Goal: Task Accomplishment & Management: Complete application form

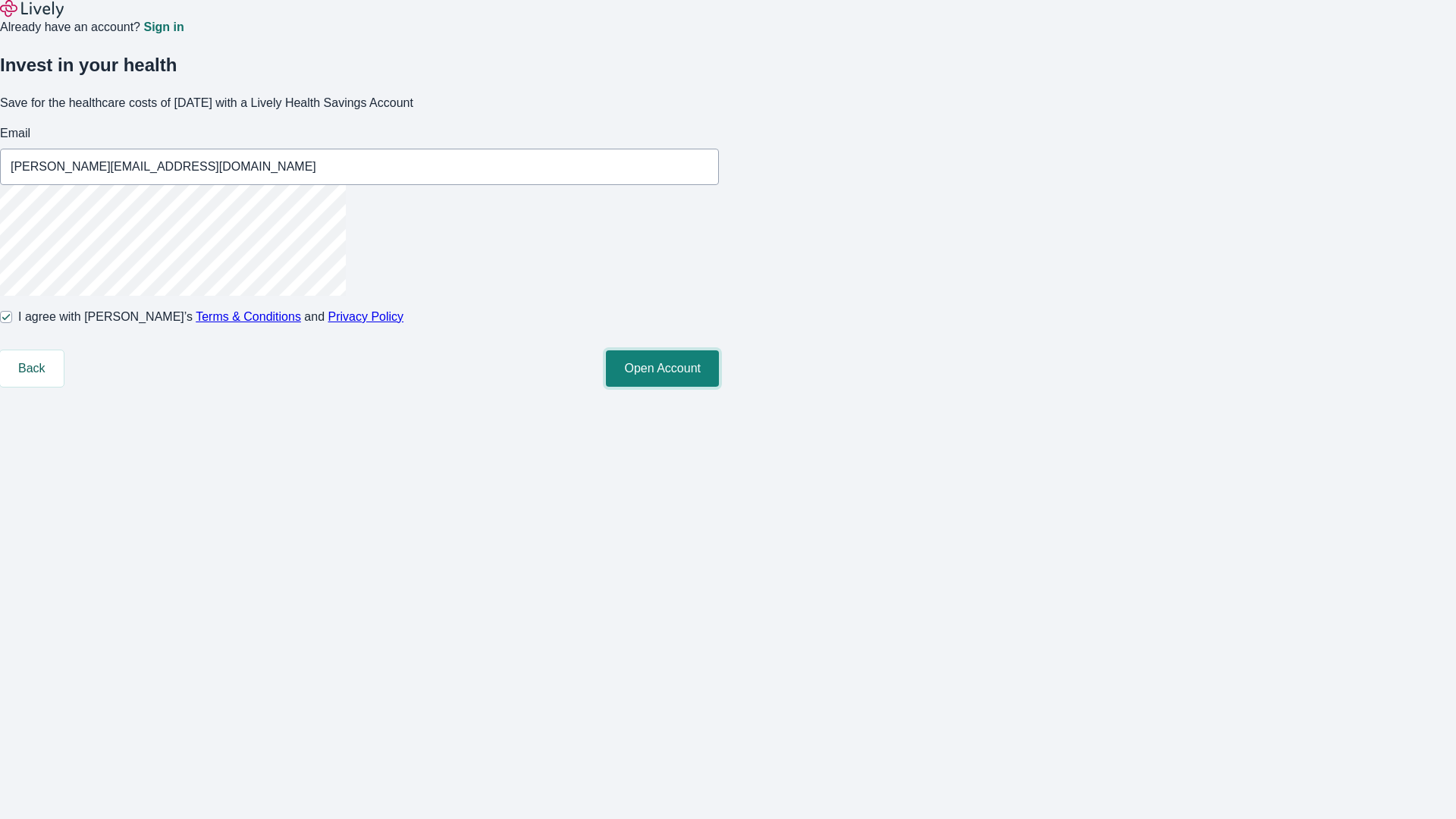
click at [719, 387] on button "Open Account" at bounding box center [663, 369] width 113 height 36
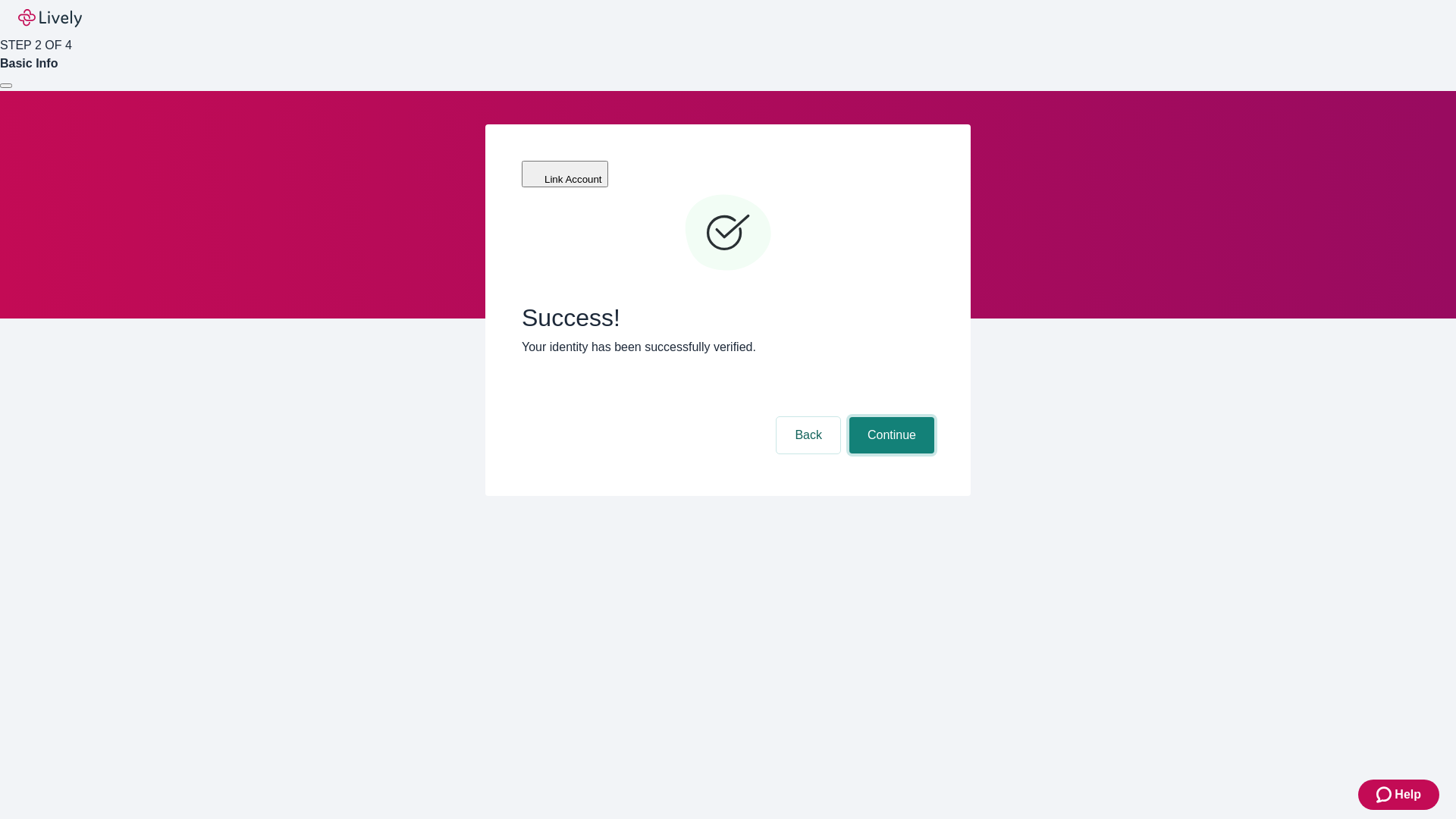
click at [889, 417] on button "Continue" at bounding box center [891, 435] width 85 height 36
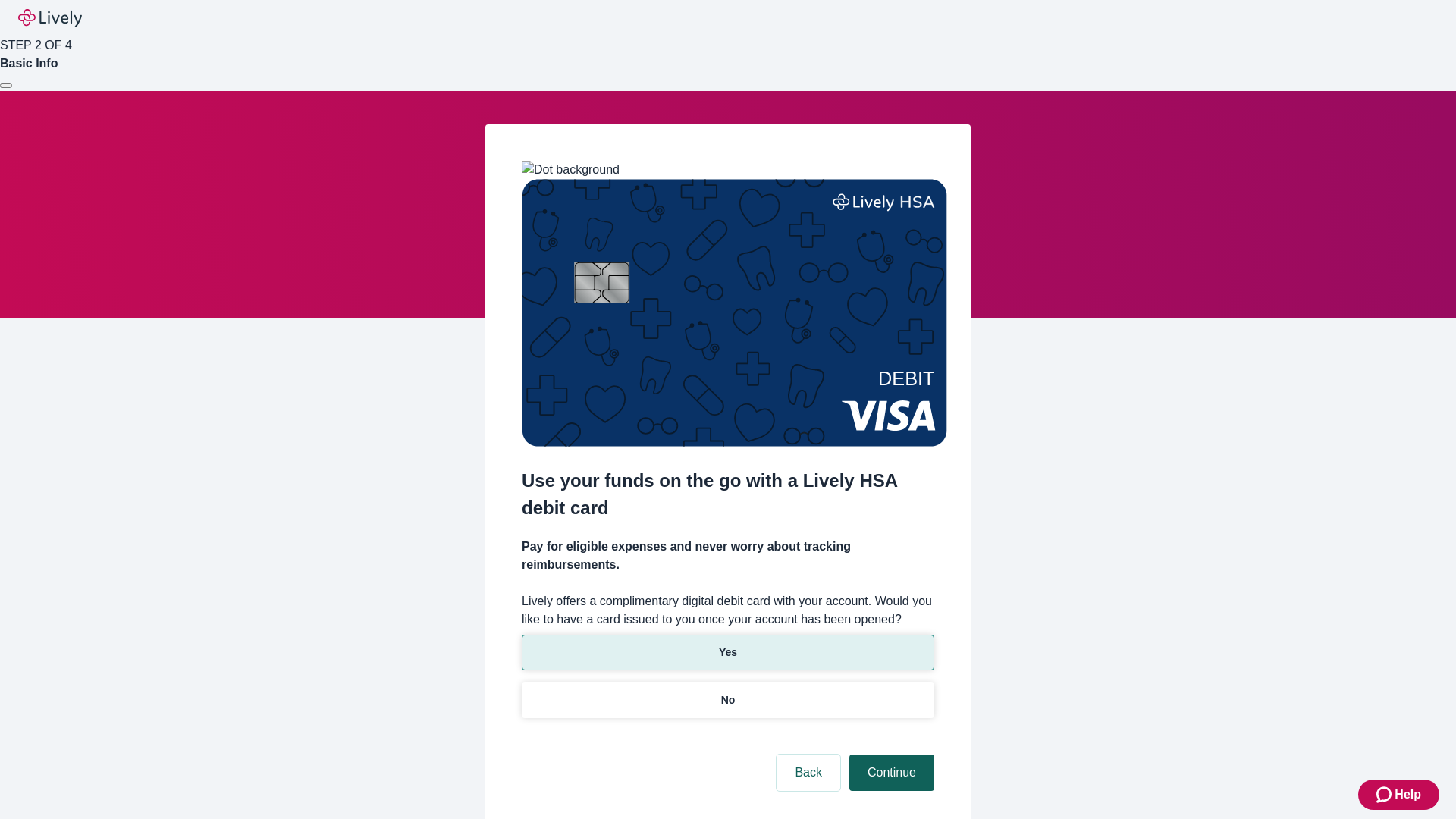
click at [728, 645] on p "Yes" at bounding box center [728, 652] width 18 height 16
click at [889, 755] on button "Continue" at bounding box center [891, 773] width 85 height 36
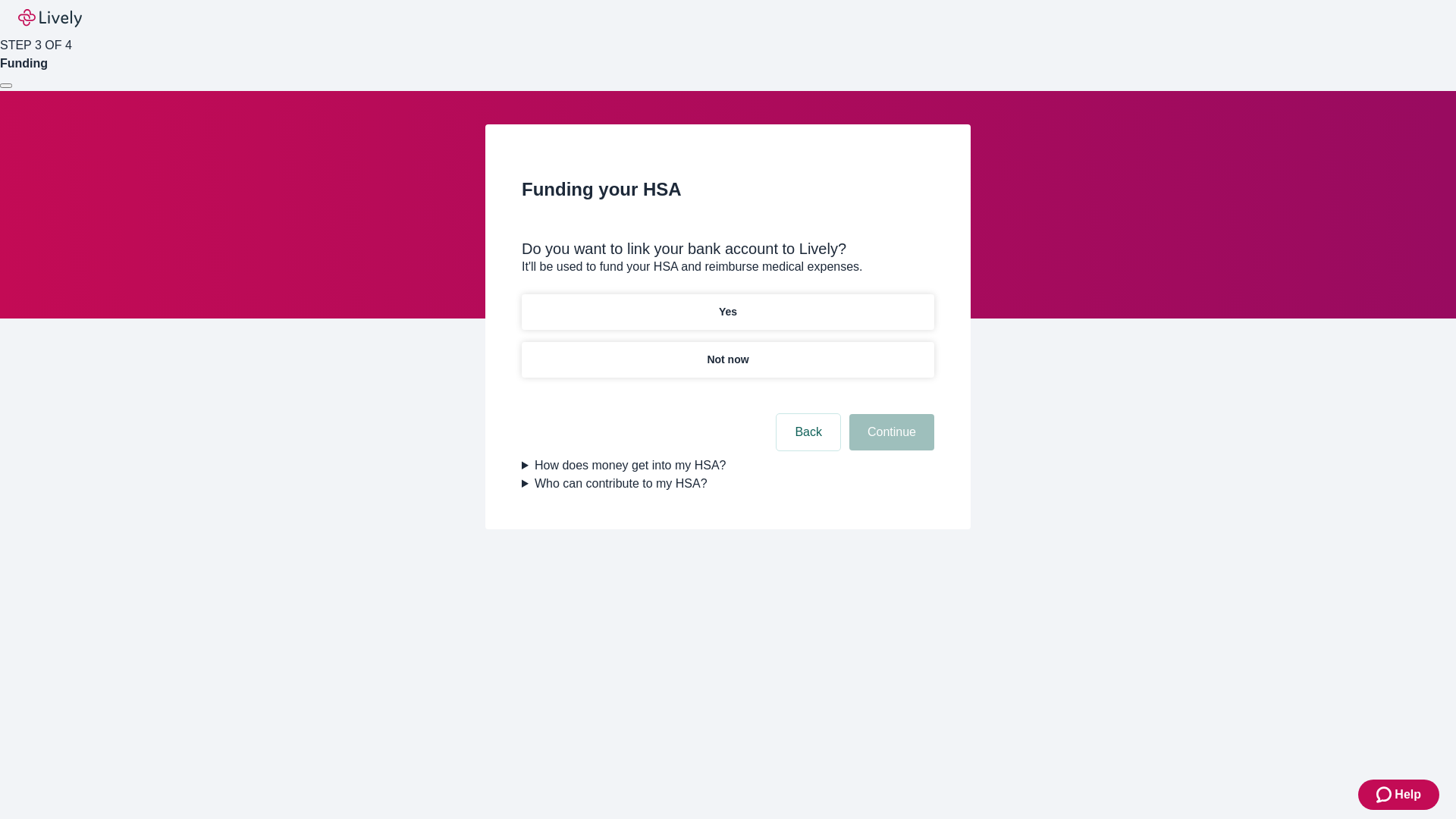
click at [728, 352] on p "Not now" at bounding box center [728, 360] width 42 height 16
click at [889, 442] on button "Continue" at bounding box center [891, 432] width 85 height 36
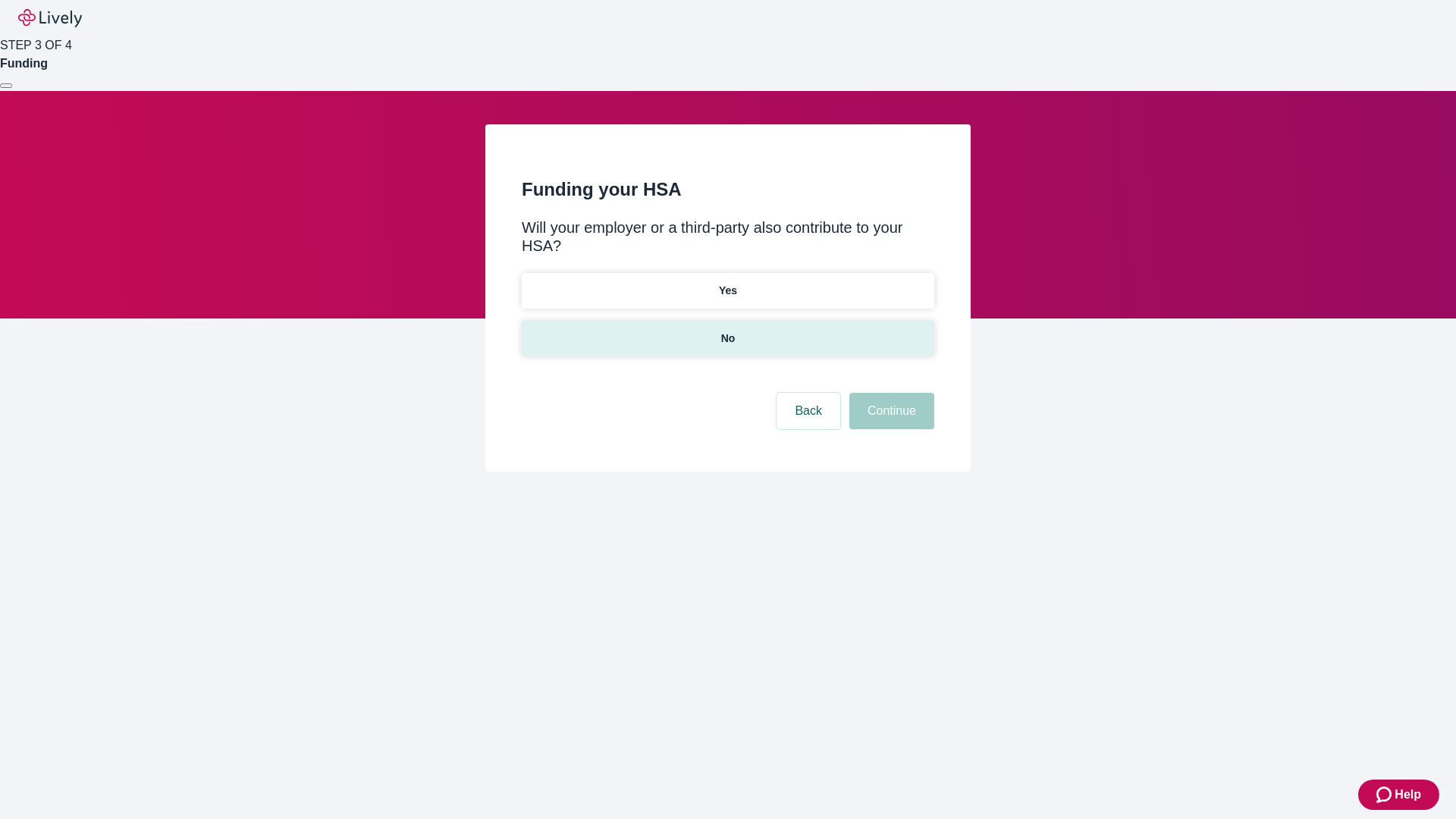
click at [728, 331] on p "No" at bounding box center [728, 338] width 15 height 16
click at [889, 393] on button "Continue" at bounding box center [891, 411] width 85 height 36
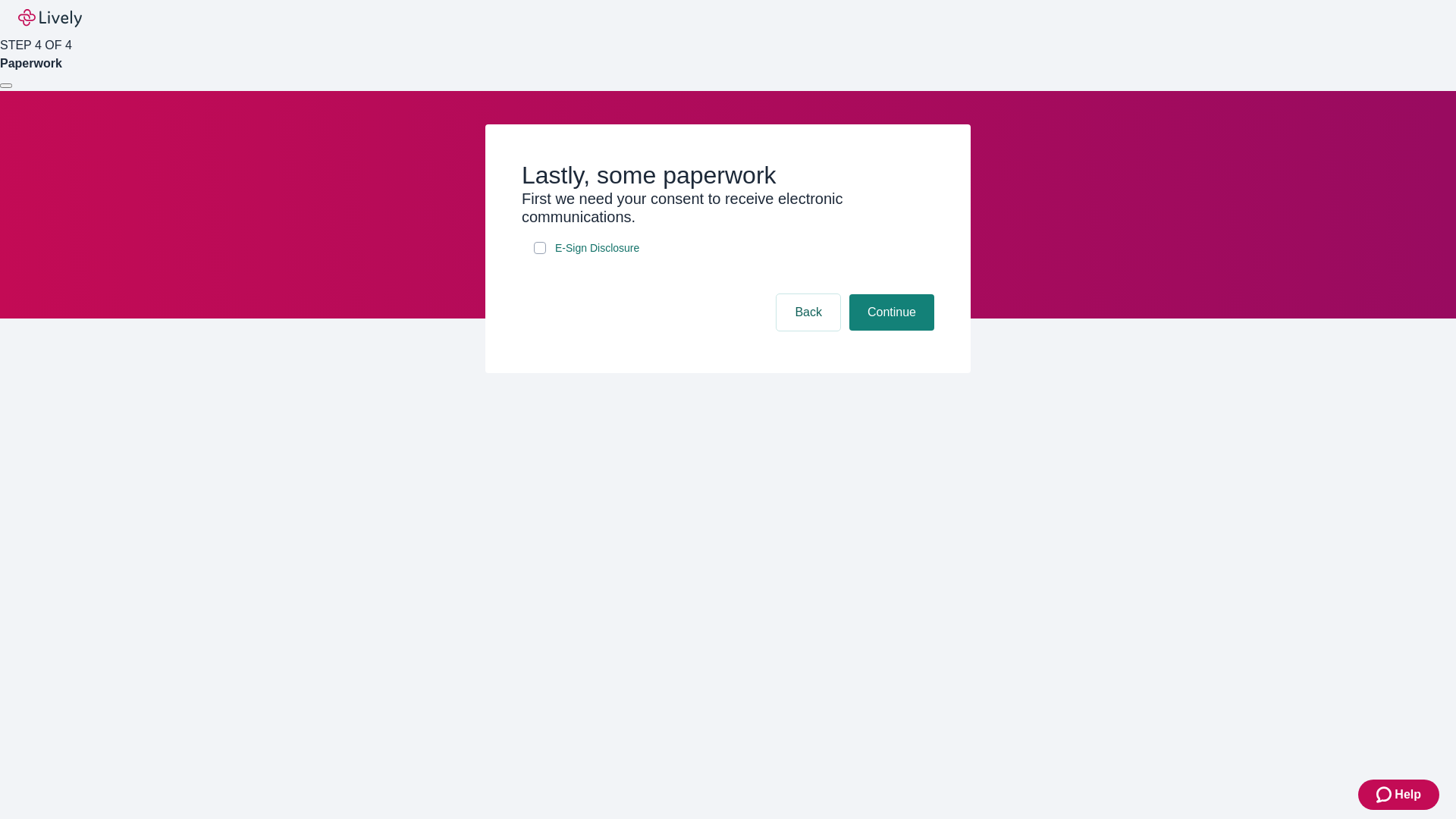
click at [540, 254] on input "E-Sign Disclosure" at bounding box center [540, 248] width 12 height 12
checkbox input "true"
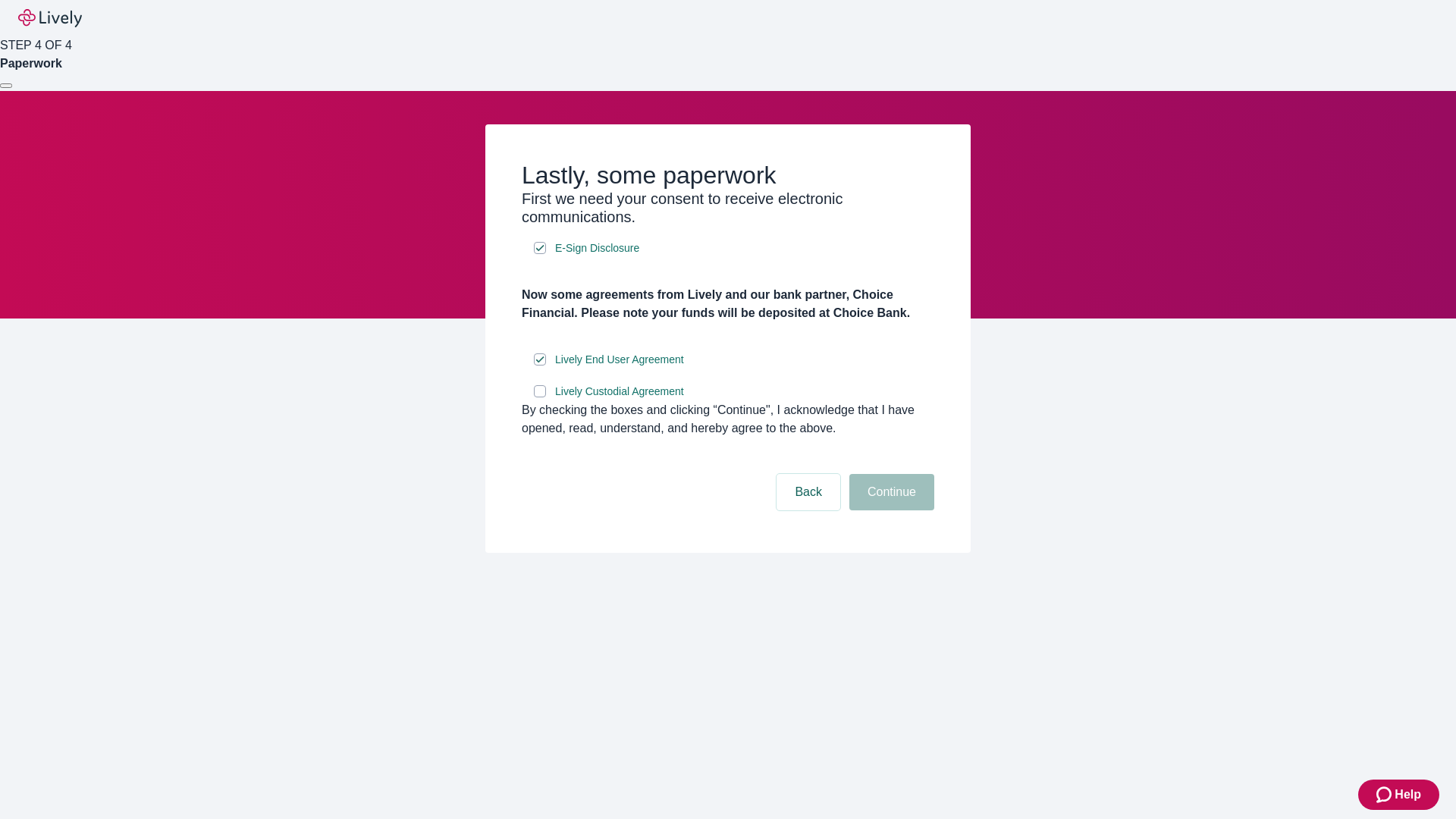
click at [540, 398] on input "Lively Custodial Agreement" at bounding box center [540, 391] width 12 height 12
checkbox input "true"
click at [889, 511] on button "Continue" at bounding box center [891, 492] width 85 height 36
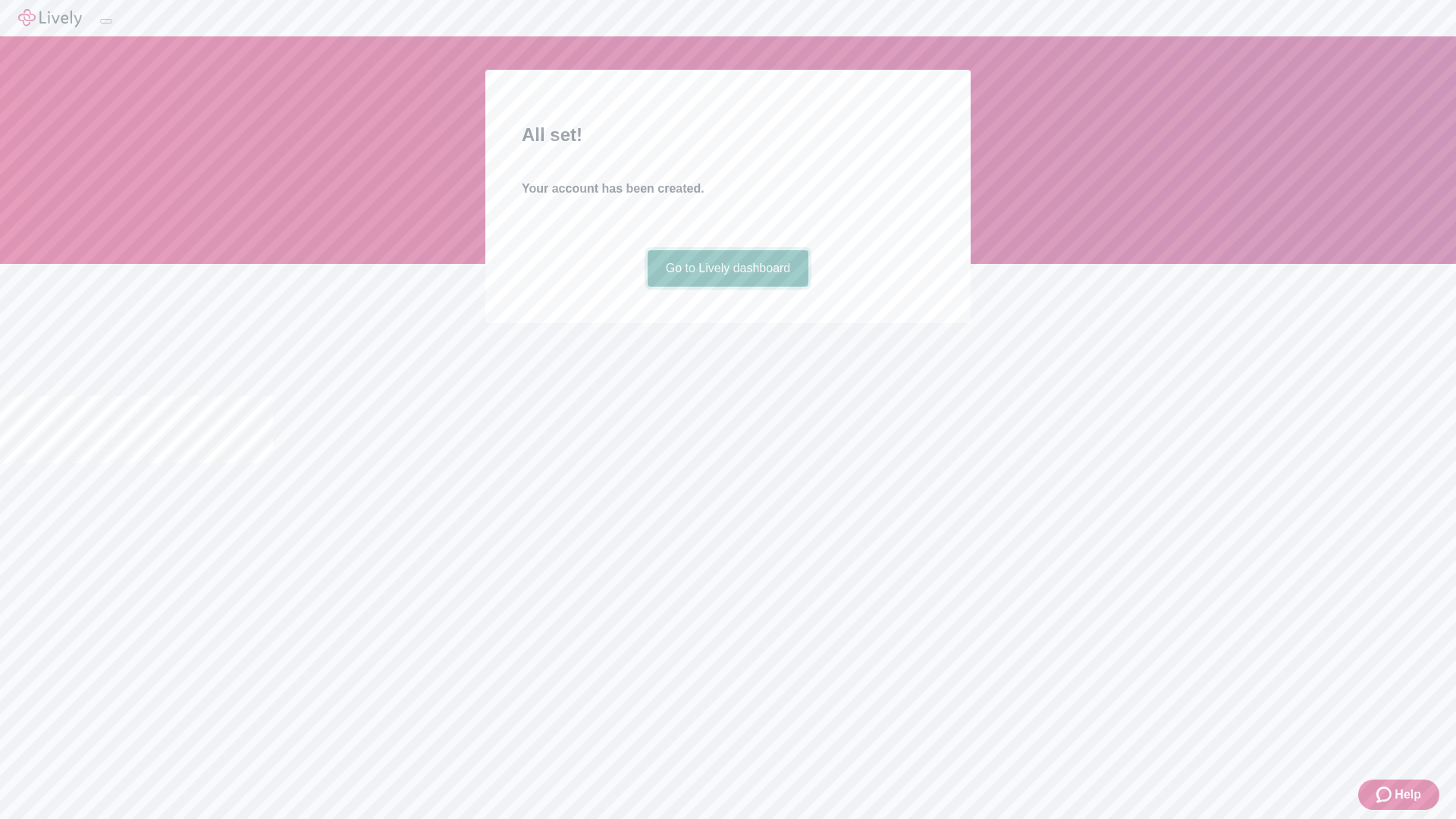
click at [728, 287] on link "Go to Lively dashboard" at bounding box center [728, 269] width 162 height 36
